Goal: Transaction & Acquisition: Download file/media

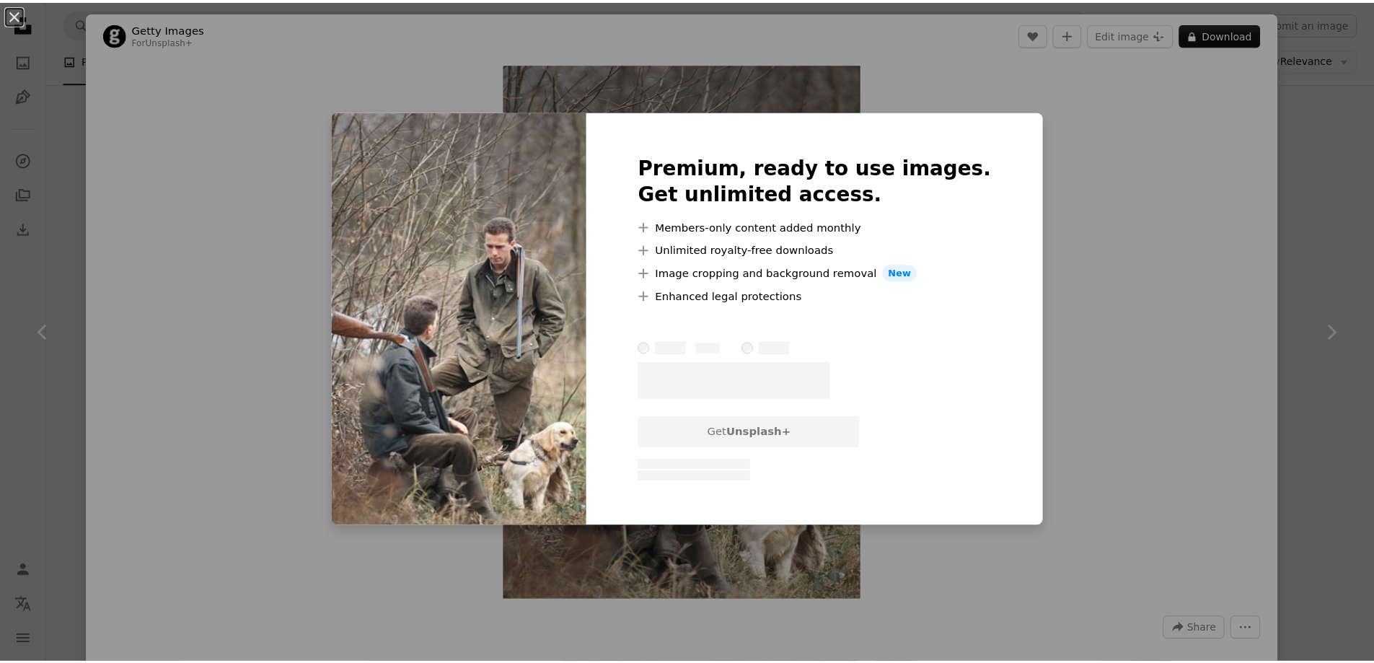
scroll to position [361, 0]
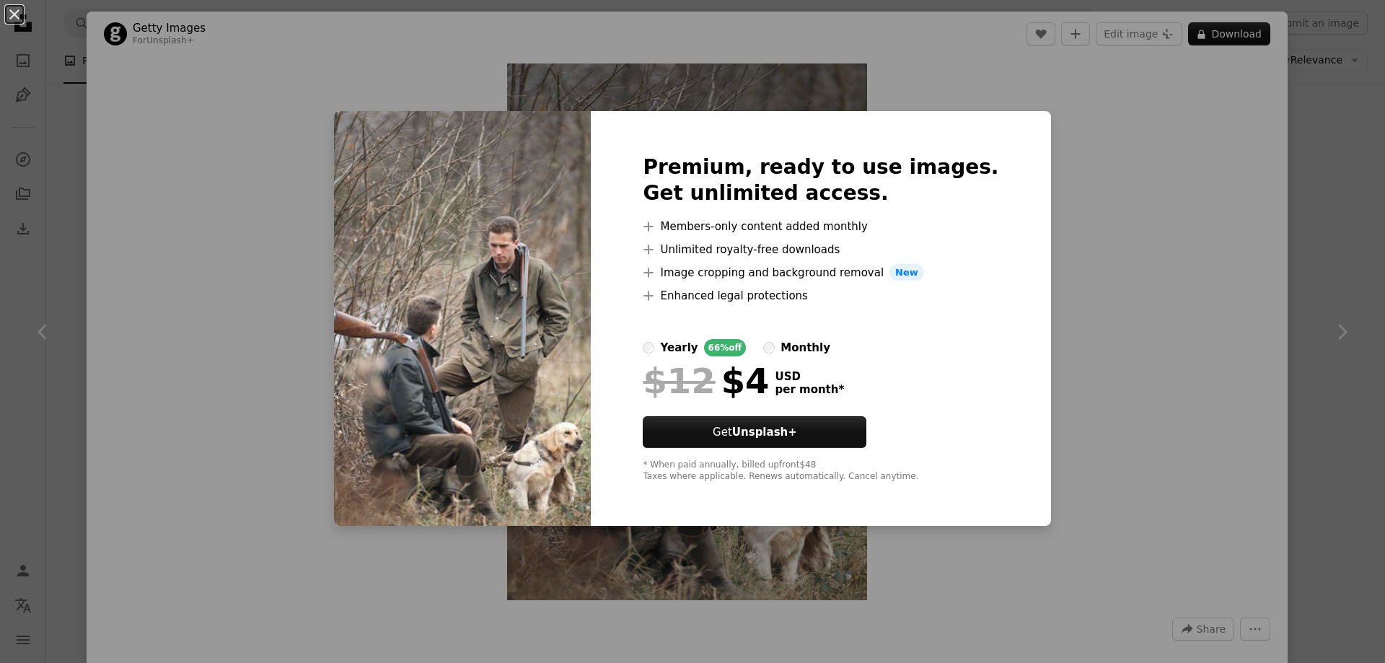
click at [993, 122] on div "Premium, ready to use images. Get unlimited access. A plus sign Members-only co…" at bounding box center [820, 318] width 459 height 415
click at [998, 122] on div "Premium, ready to use images. Get unlimited access. A plus sign Members-only co…" at bounding box center [820, 318] width 459 height 415
drag, startPoint x: 456, startPoint y: 162, endPoint x: 1, endPoint y: 8, distance: 479.9
click at [6, 8] on button "An X shape" at bounding box center [14, 14] width 17 height 17
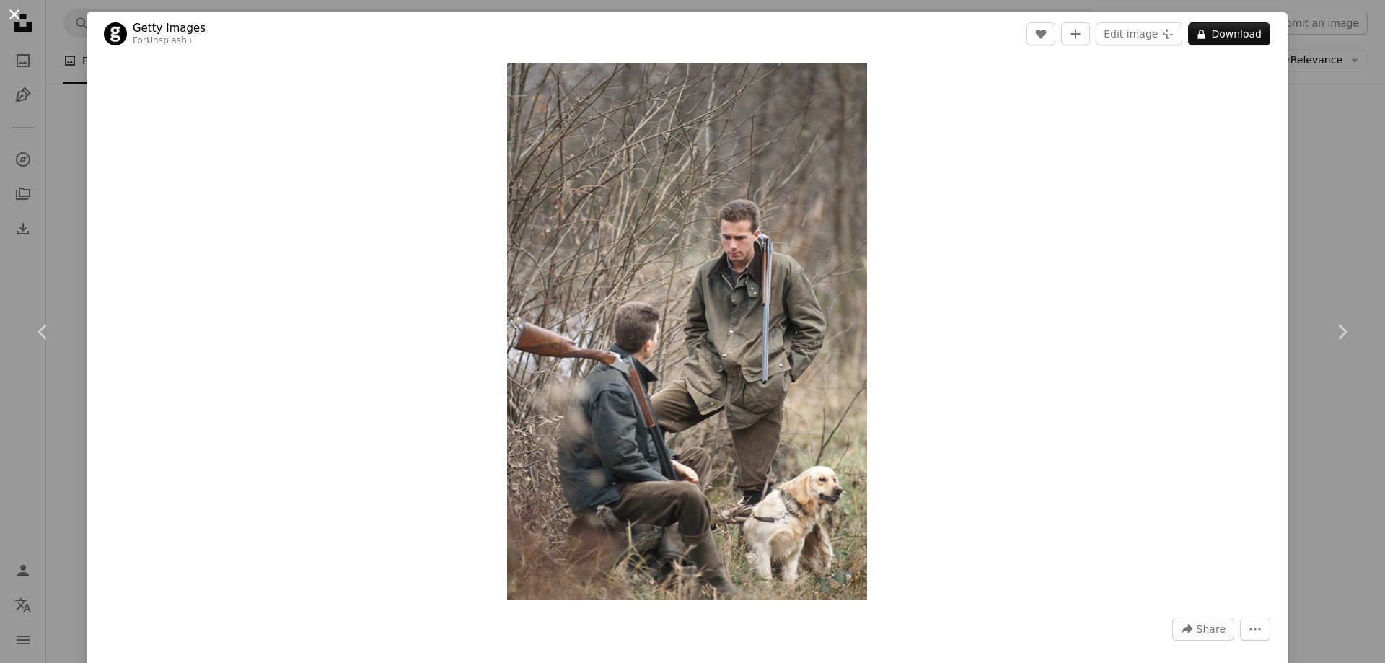
click at [21, 15] on button "An X shape" at bounding box center [14, 14] width 17 height 17
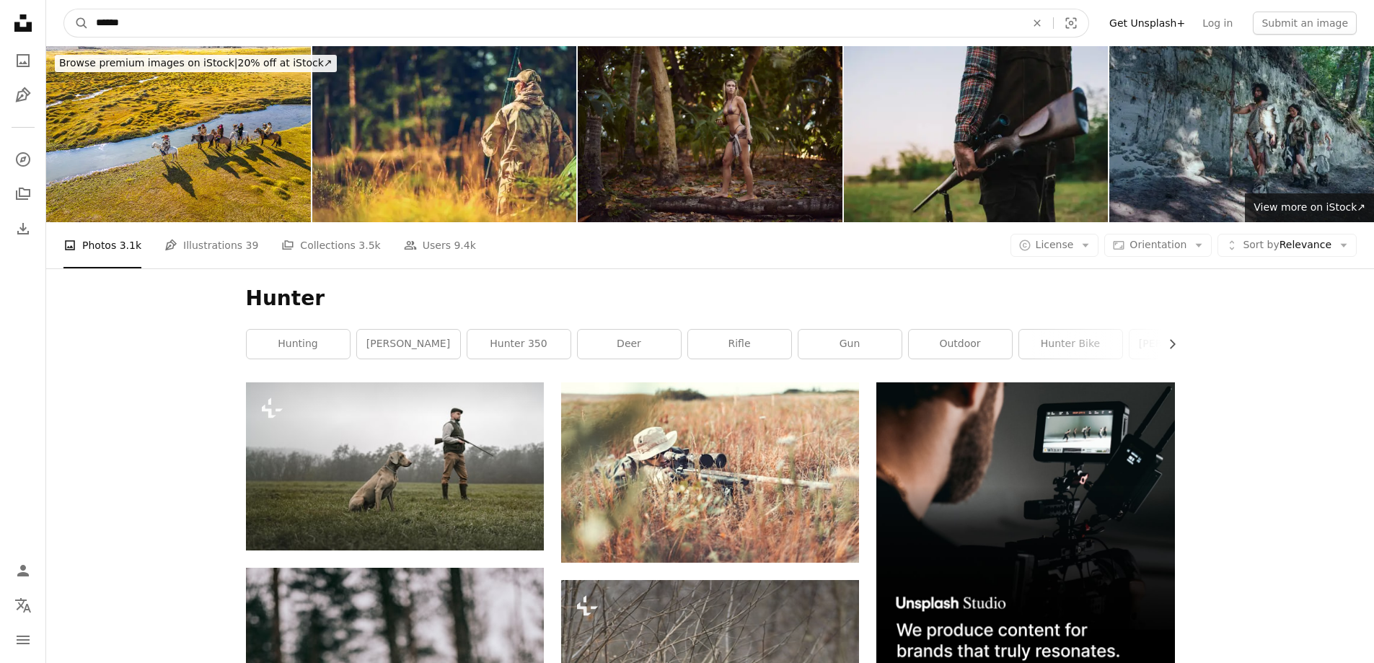
click at [226, 22] on input "******" at bounding box center [555, 22] width 933 height 27
type input "**********"
click at [64, 9] on button "A magnifying glass" at bounding box center [76, 22] width 25 height 27
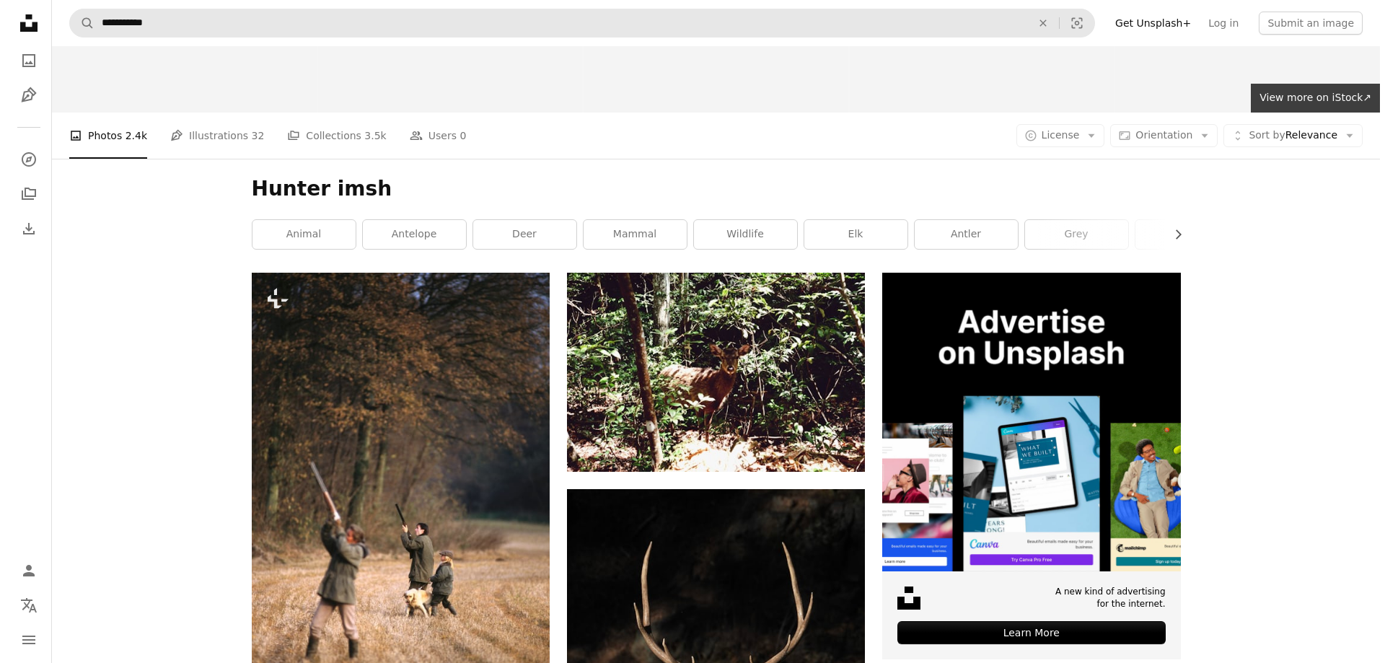
scroll to position [216, 0]
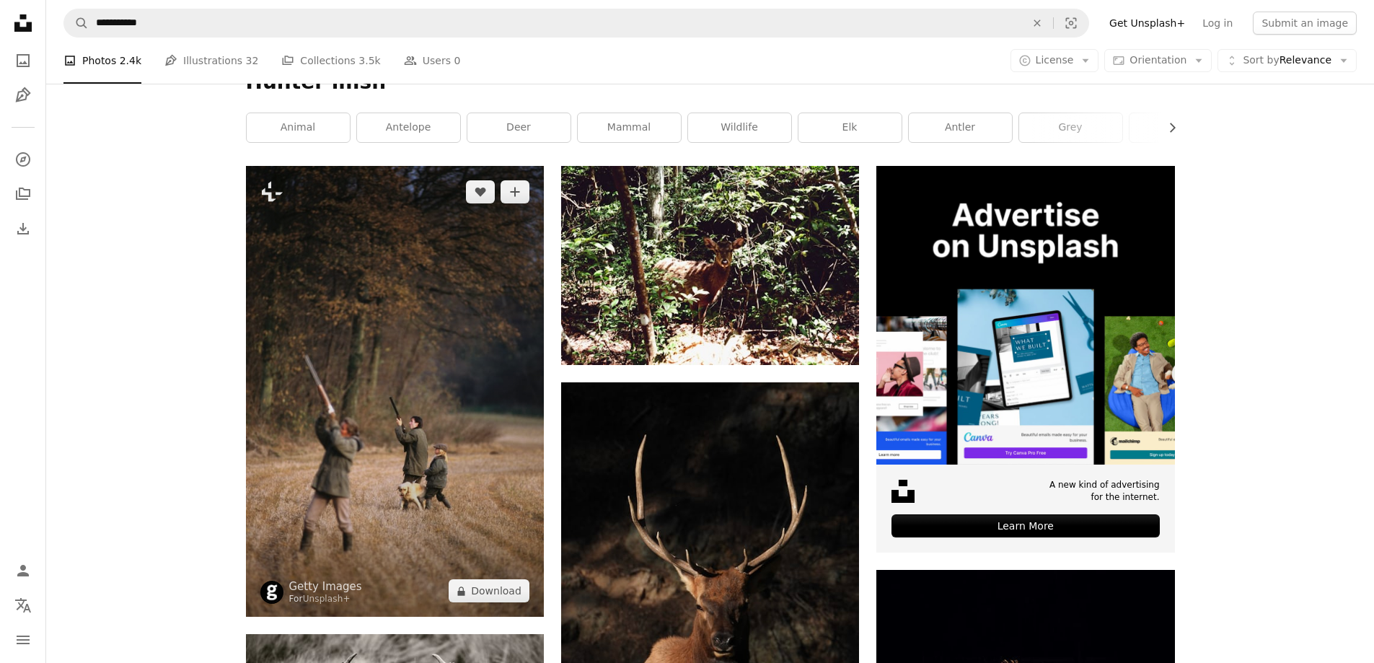
click at [444, 227] on img at bounding box center [395, 391] width 298 height 451
